Goal: Task Accomplishment & Management: Manage account settings

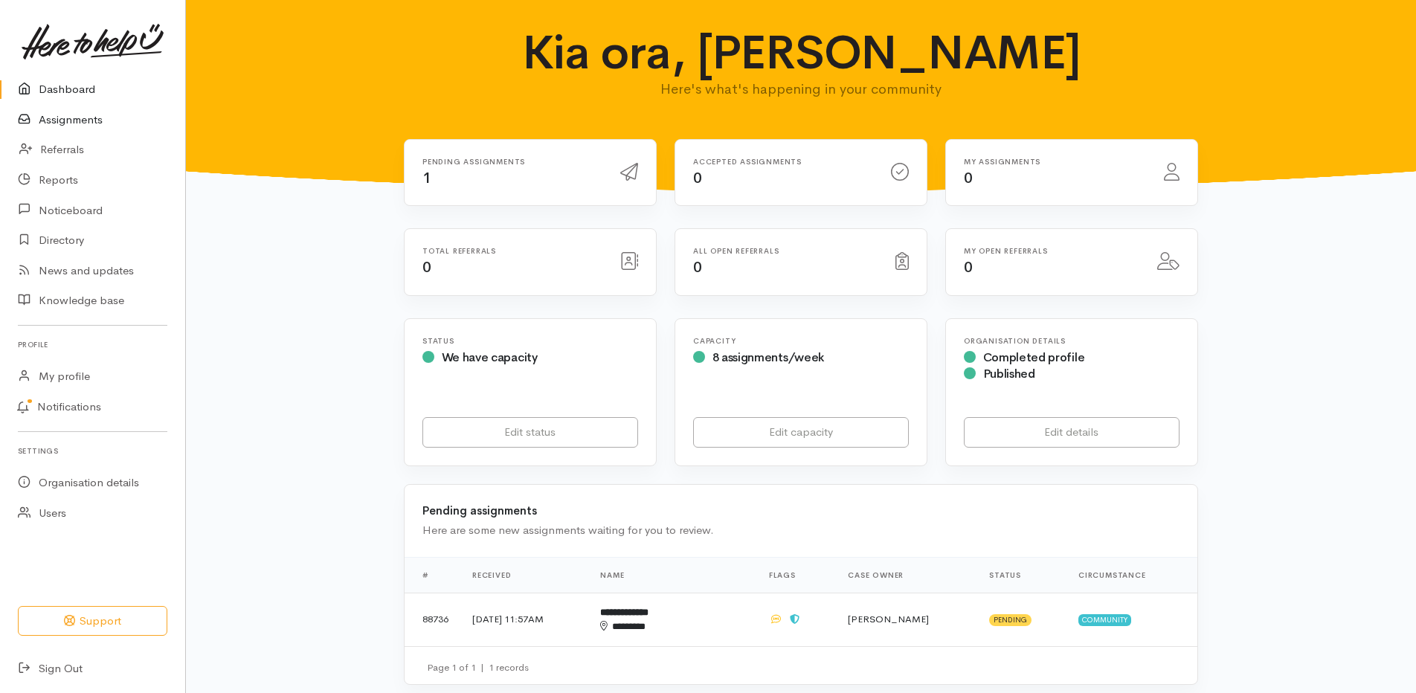
click at [105, 117] on link "Assignments" at bounding box center [92, 120] width 185 height 30
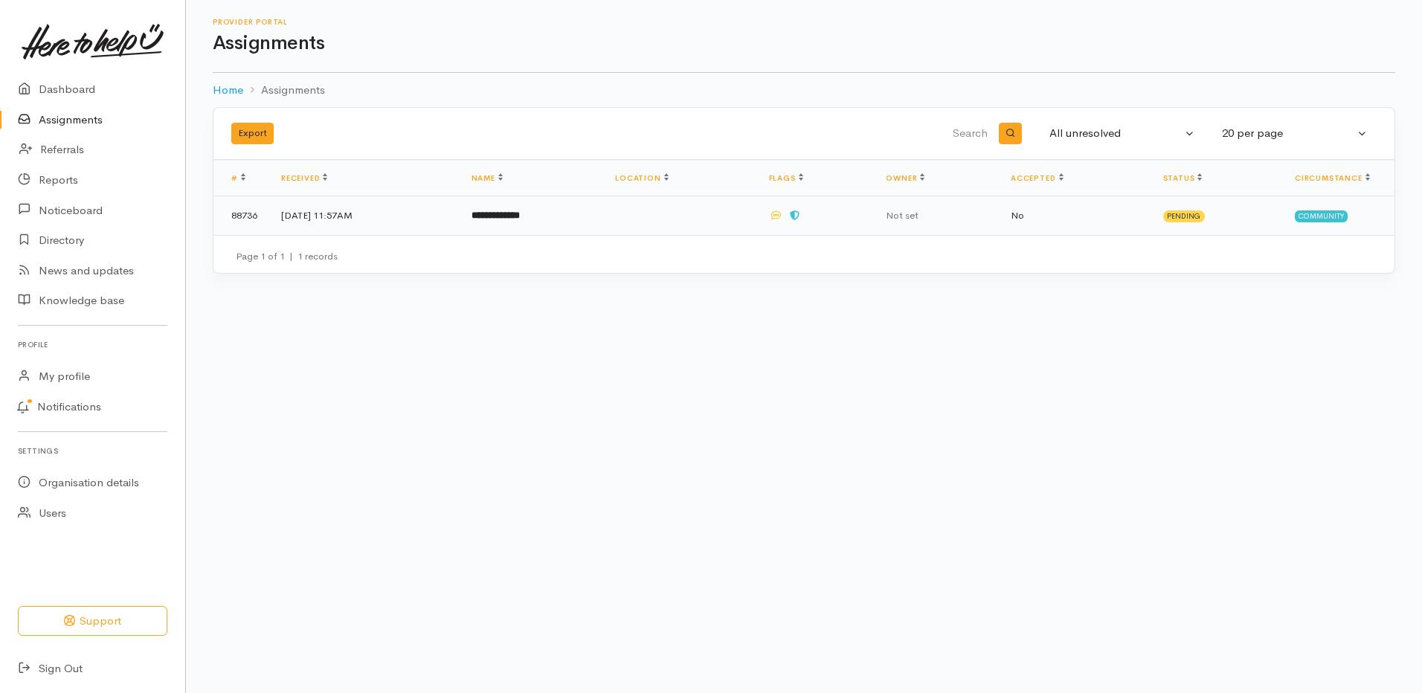
click at [604, 219] on td "**********" at bounding box center [532, 215] width 144 height 39
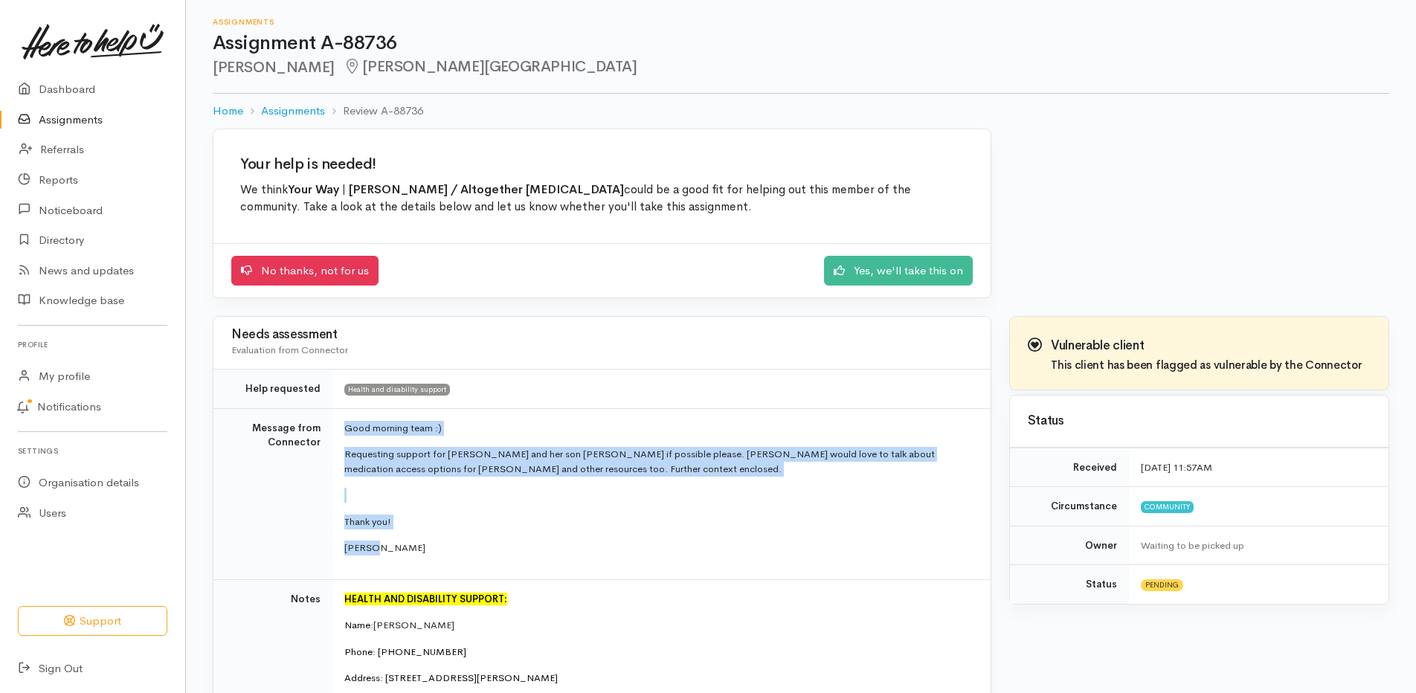
drag, startPoint x: 381, startPoint y: 547, endPoint x: 340, endPoint y: 430, distance: 124.4
click at [340, 430] on td "Good morning team :) Requesting support for Kerrin and her son Xavier if possib…" at bounding box center [661, 493] width 658 height 171
drag, startPoint x: 340, startPoint y: 430, endPoint x: 370, endPoint y: 476, distance: 55.3
click at [370, 476] on p "Requesting support for Kerrin and her son Xavier if possible please. Kerrin wou…" at bounding box center [658, 461] width 628 height 29
drag, startPoint x: 559, startPoint y: 475, endPoint x: 340, endPoint y: 431, distance: 223.8
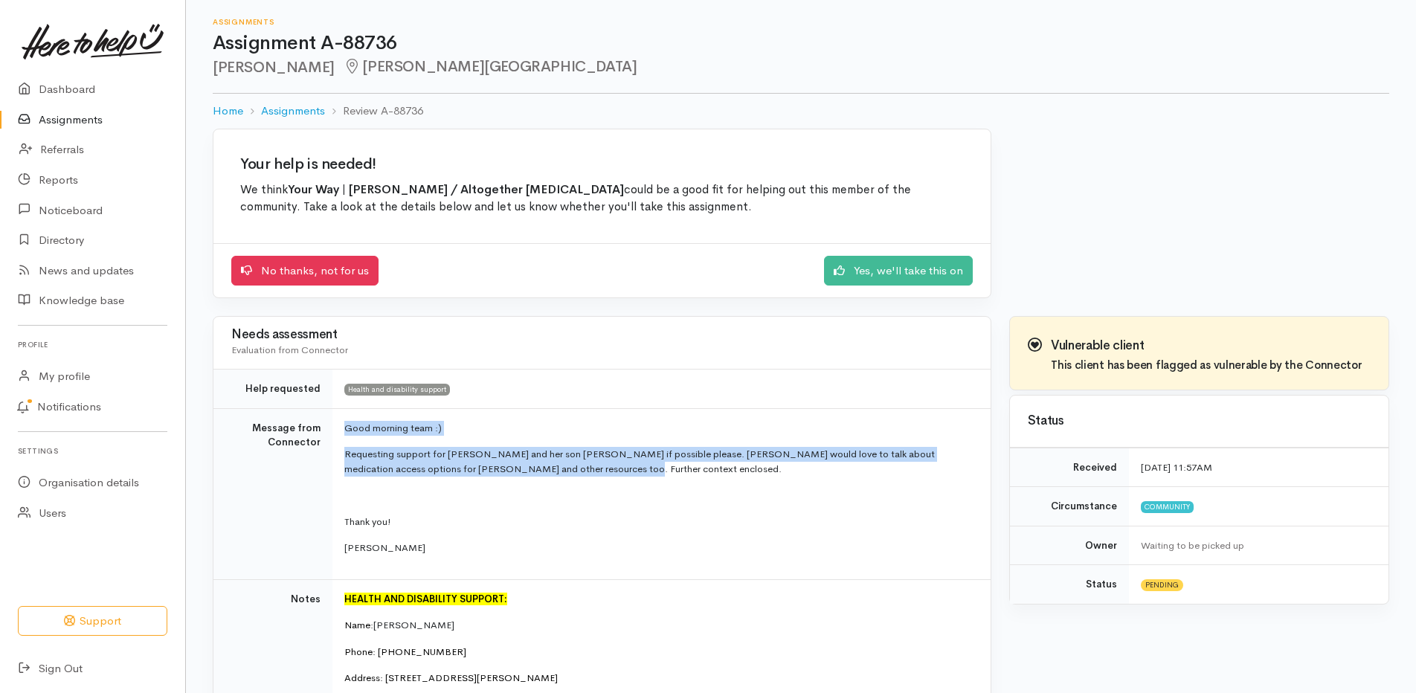
click at [340, 431] on td "Good morning team :) Requesting support for Kerrin and her son Xavier if possib…" at bounding box center [661, 493] width 658 height 171
copy td "Good morning team :) Requesting support for Kerrin and her son Xavier if possib…"
